Goal: Task Accomplishment & Management: Manage account settings

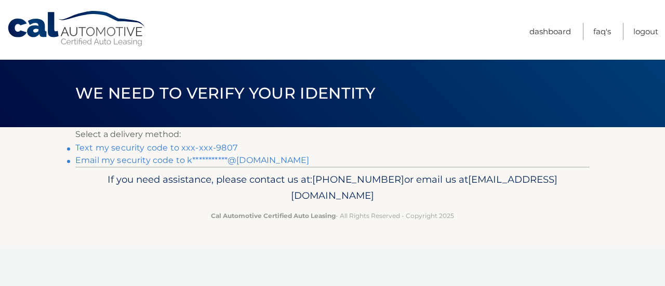
click at [188, 159] on link "**********" at bounding box center [192, 160] width 234 height 10
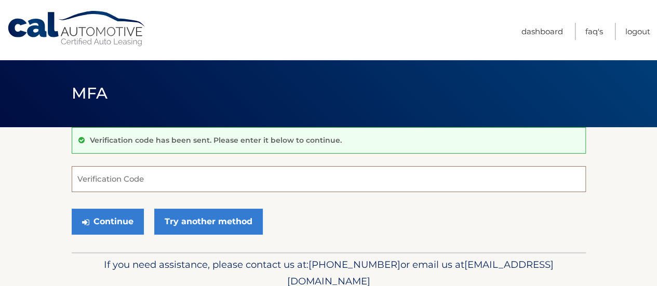
click at [176, 179] on input "Verification Code" at bounding box center [329, 179] width 514 height 26
paste input "006329"
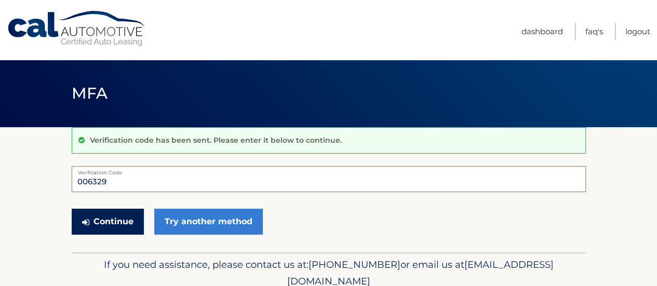
type input "006329"
click at [118, 222] on button "Continue" at bounding box center [108, 222] width 72 height 26
click at [113, 223] on button "Continue" at bounding box center [108, 222] width 72 height 26
